Goal: Information Seeking & Learning: Learn about a topic

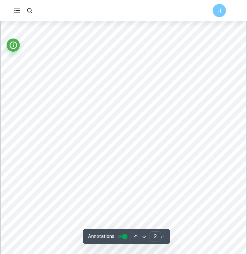
scroll to position [474, 0]
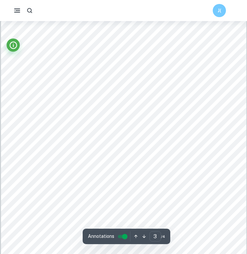
type input "4"
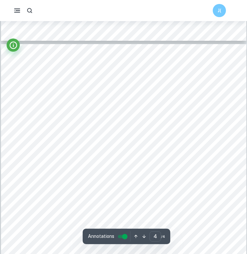
scroll to position [1109, 0]
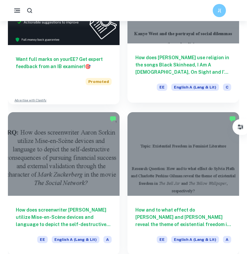
scroll to position [205, 0]
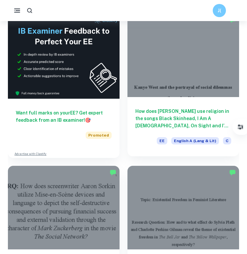
click at [162, 69] on div at bounding box center [183, 55] width 112 height 84
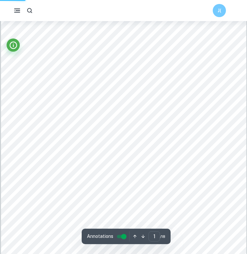
scroll to position [339, 0]
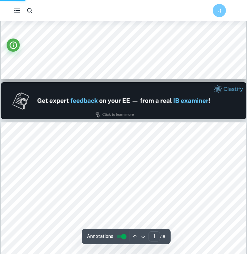
type input "2"
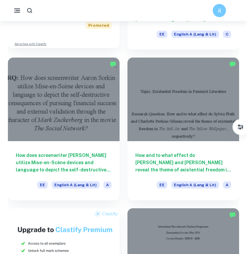
scroll to position [314, 0]
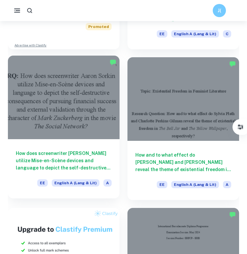
click at [49, 103] on div at bounding box center [64, 98] width 112 height 84
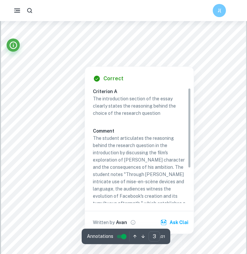
scroll to position [814, 0]
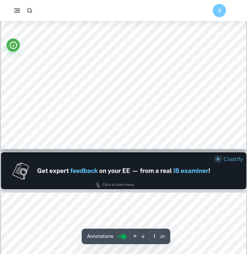
type input "2"
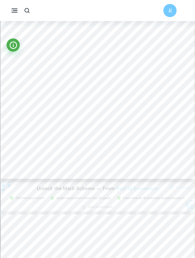
scroll to position [477, 0]
